Goal: Information Seeking & Learning: Learn about a topic

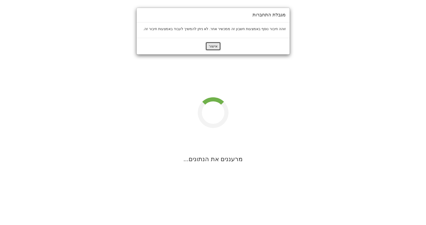
click at [209, 46] on button "אישור" at bounding box center [212, 46] width 15 height 9
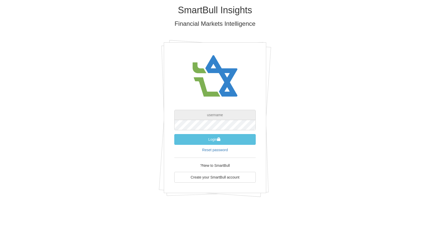
type input "[EMAIL_ADDRESS][DOMAIN_NAME]"
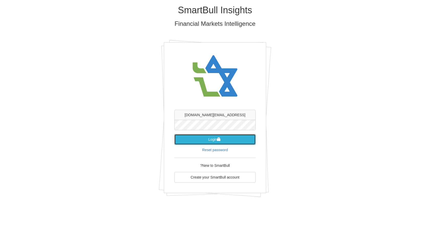
click at [220, 138] on span "submit" at bounding box center [219, 140] width 4 height 4
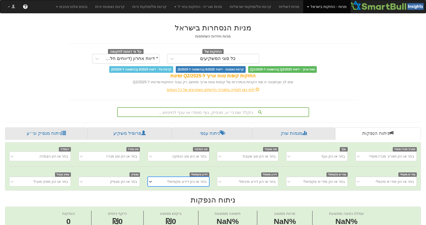
scroll to position [0, 4]
click at [220, 116] on div "הקלד שם ני״ע, מנפיק, גוף מוסדי או ענף לחיפוש..." at bounding box center [213, 112] width 192 height 10
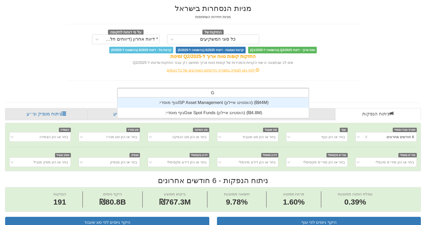
scroll to position [20, 0]
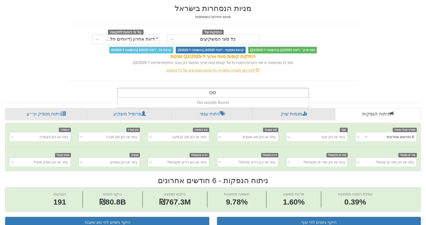
type input "GOOG"
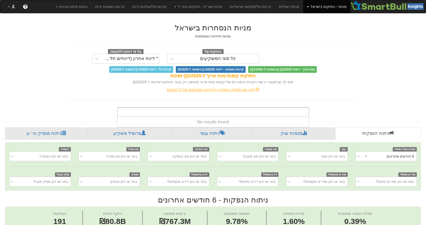
click at [321, 7] on link "מניות - החזקות בישראל" at bounding box center [326, 6] width 47 height 13
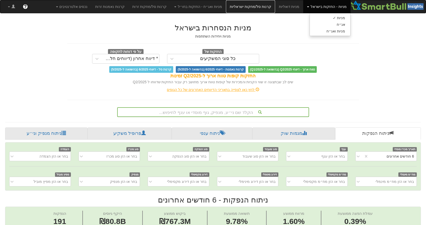
click at [269, 5] on link "קרנות סל/מחקות ישראליות" at bounding box center [250, 6] width 49 height 13
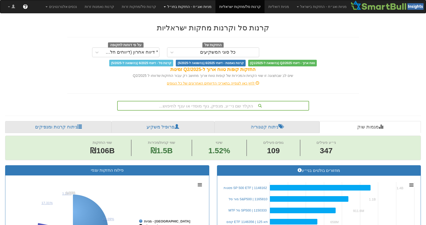
click at [206, 4] on link "מניות ואג״ח - החזקות בחו״ל" at bounding box center [187, 6] width 55 height 13
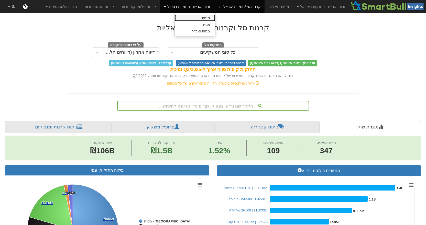
click at [211, 16] on link "מניות" at bounding box center [195, 18] width 40 height 7
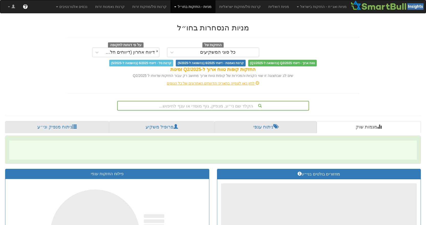
click at [223, 105] on div "הקלד שם ני״ע, מנפיק, גוף מוסדי או ענף לחיפוש..." at bounding box center [213, 106] width 192 height 10
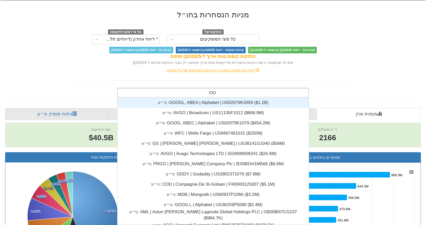
scroll to position [31, 0]
type input "GOOG"
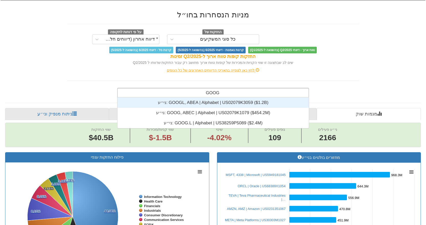
click at [223, 105] on div "ני״ע: ‎GOOGL, ABEA | Alphabet | US02079K3059 ‎($1.2B)‏" at bounding box center [212, 103] width 191 height 10
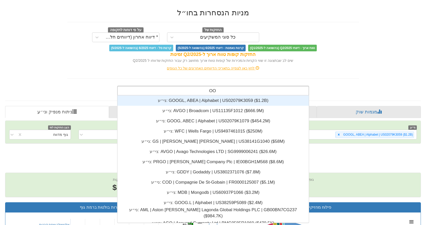
scroll to position [31, 0]
type input "GOOG"
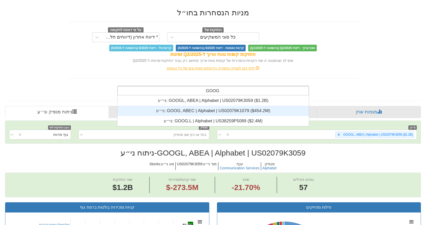
click at [227, 109] on div "ני״ע: ‎GOOG, ABEC | Alphabet | US02079K1079 ‎($454.2M)‏" at bounding box center [212, 111] width 191 height 10
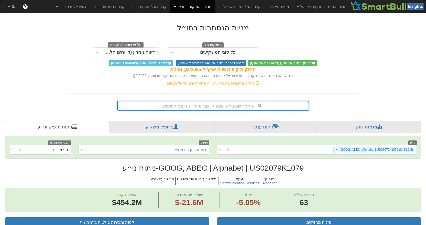
click at [227, 109] on div "הקלד שם ני״ע, מנפיק, גוף מוסדי או ענף לחיפוש..." at bounding box center [213, 106] width 192 height 10
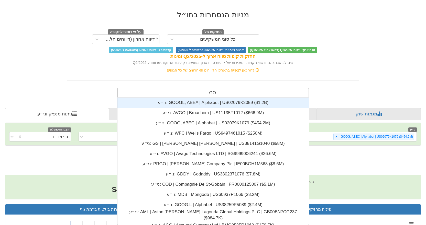
scroll to position [127, 0]
type input "G"
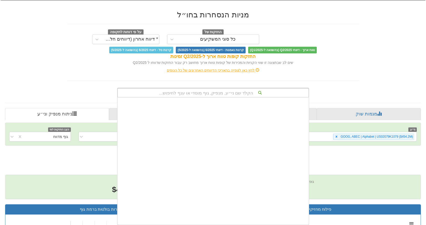
scroll to position [1176, 0]
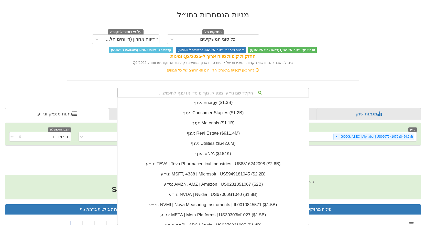
type input "G"
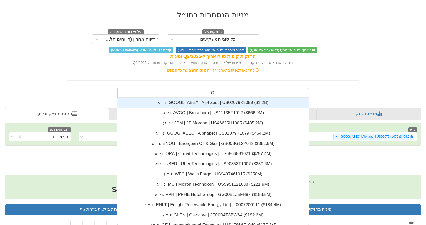
click at [224, 106] on div "ני״ע: ‎GOOGL, ABEA | Alphabet | US02079K3059 ‎($1.2B)‏" at bounding box center [212, 103] width 191 height 10
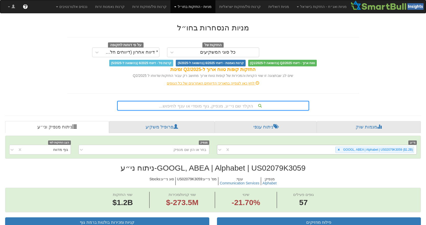
click at [273, 149] on div "GOOGL, ABEA | Alphabet | US02079K3059 ‎($1.2B‎)‎" at bounding box center [323, 150] width 186 height 8
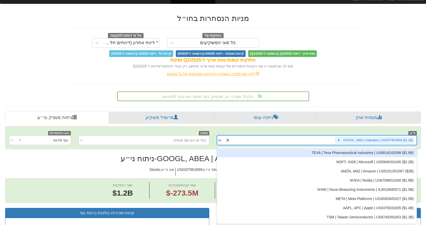
scroll to position [10, 0]
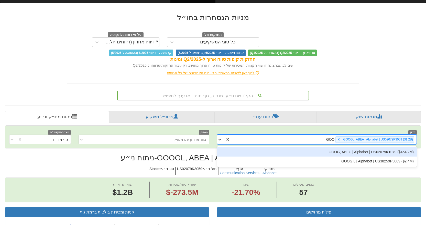
type input "GOOG"
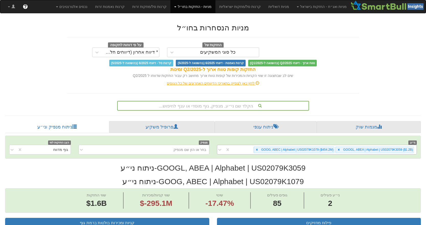
click at [243, 148] on div "GOOGL, ABEA | Alphabet | US02079K3059 ‎($1.2B‎)‎ GOOG, ABEC | Alphabet | US0207…" at bounding box center [323, 150] width 186 height 8
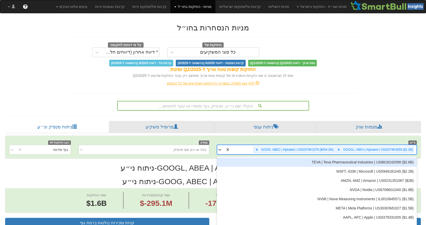
scroll to position [10, 0]
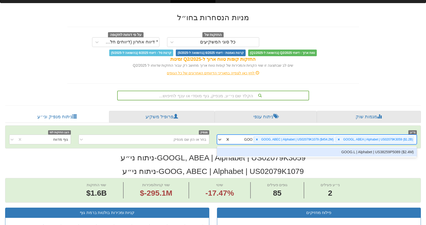
type input "GOOG"
click at [248, 150] on div "GOOG.L | Alphabet | US38259P5089 ‎($2.4M‎)‎" at bounding box center [317, 152] width 200 height 9
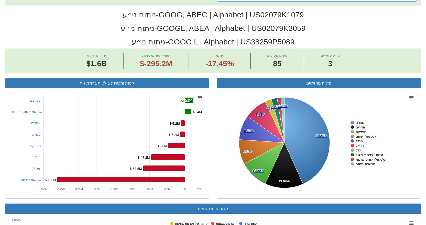
scroll to position [160, 0]
